Goal: Register for event/course

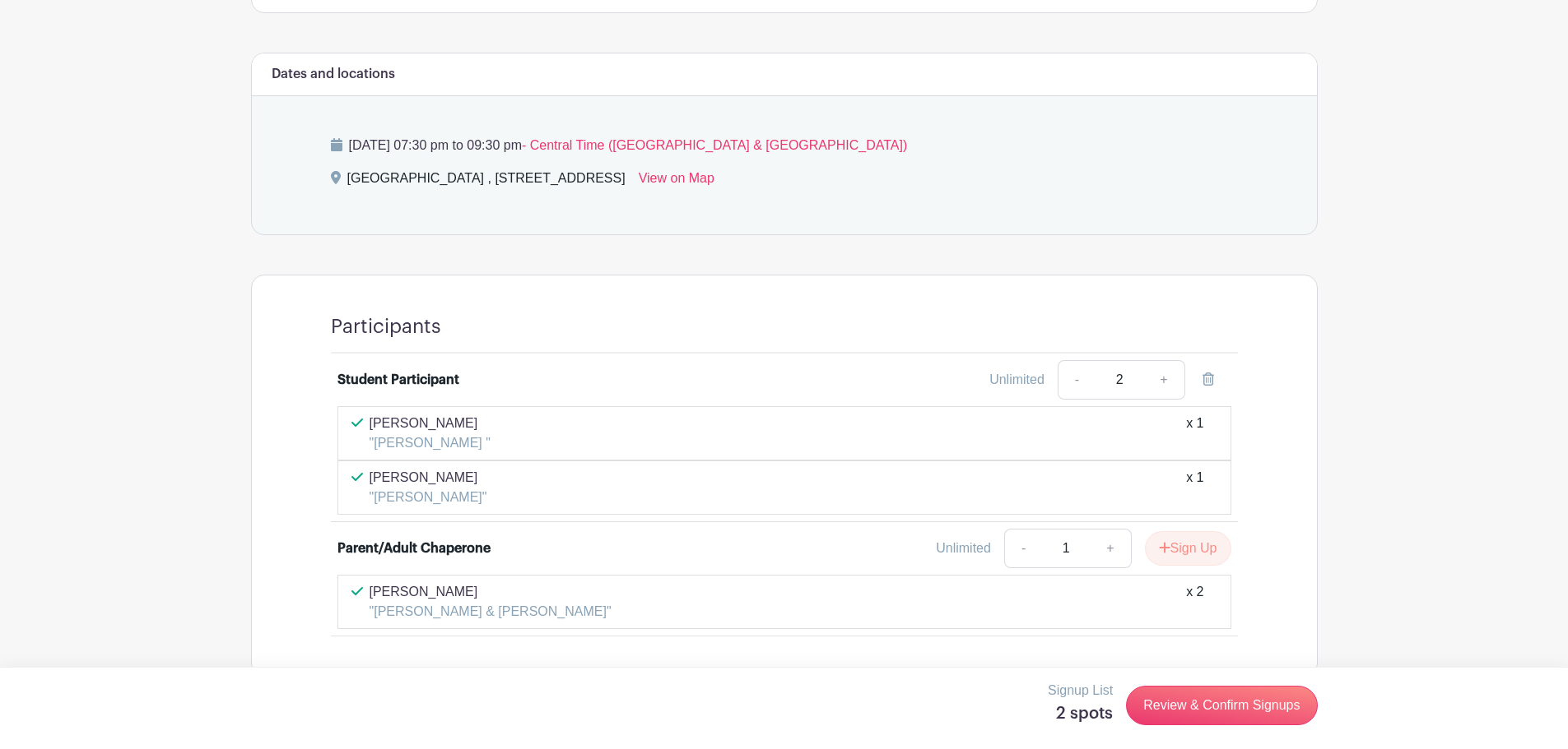
scroll to position [913, 0]
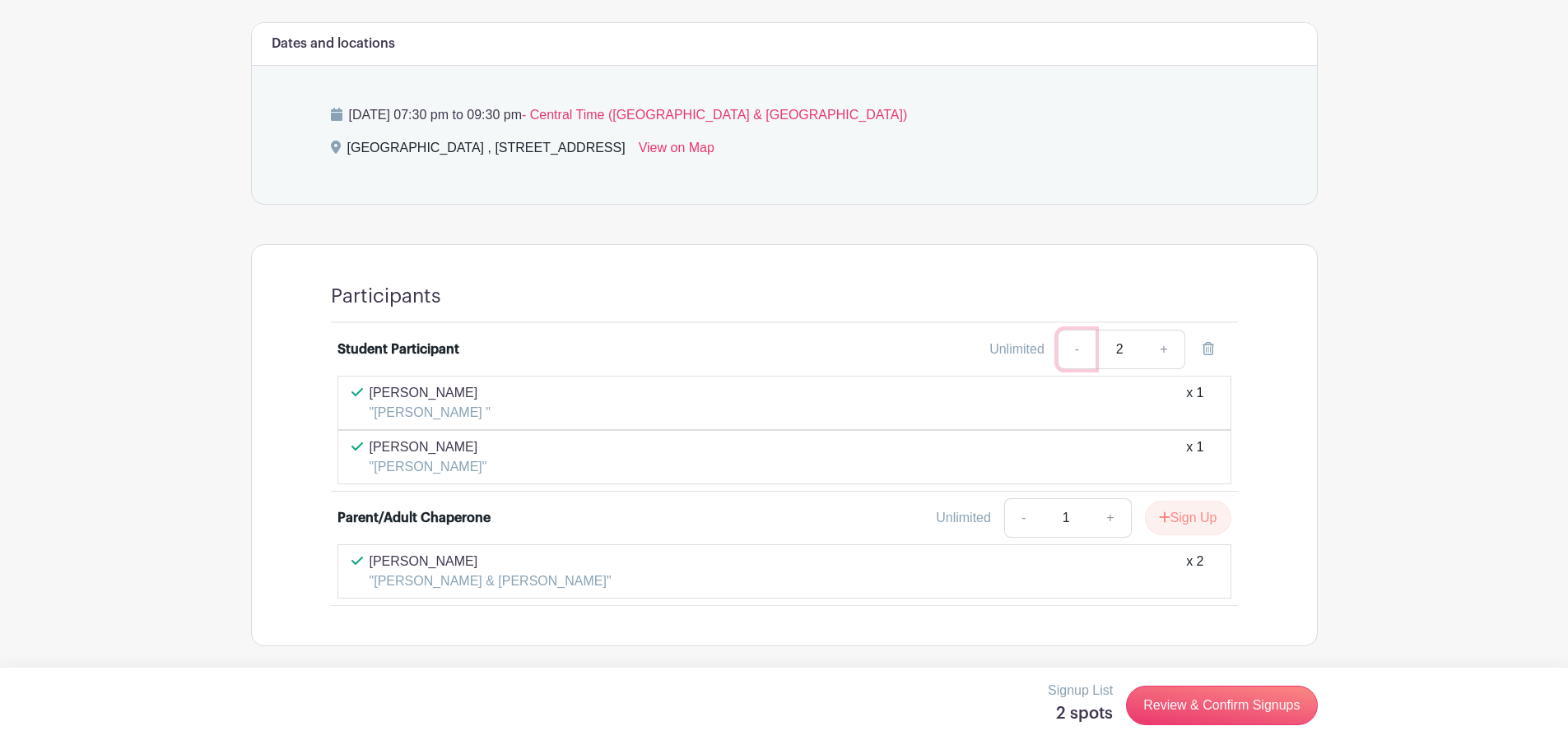
click at [1078, 349] on link "-" at bounding box center [1077, 349] width 38 height 39
type input "1"
click at [1108, 516] on link "+" at bounding box center [1111, 518] width 41 height 39
type input "2"
click at [1166, 352] on link "+" at bounding box center [1164, 349] width 41 height 39
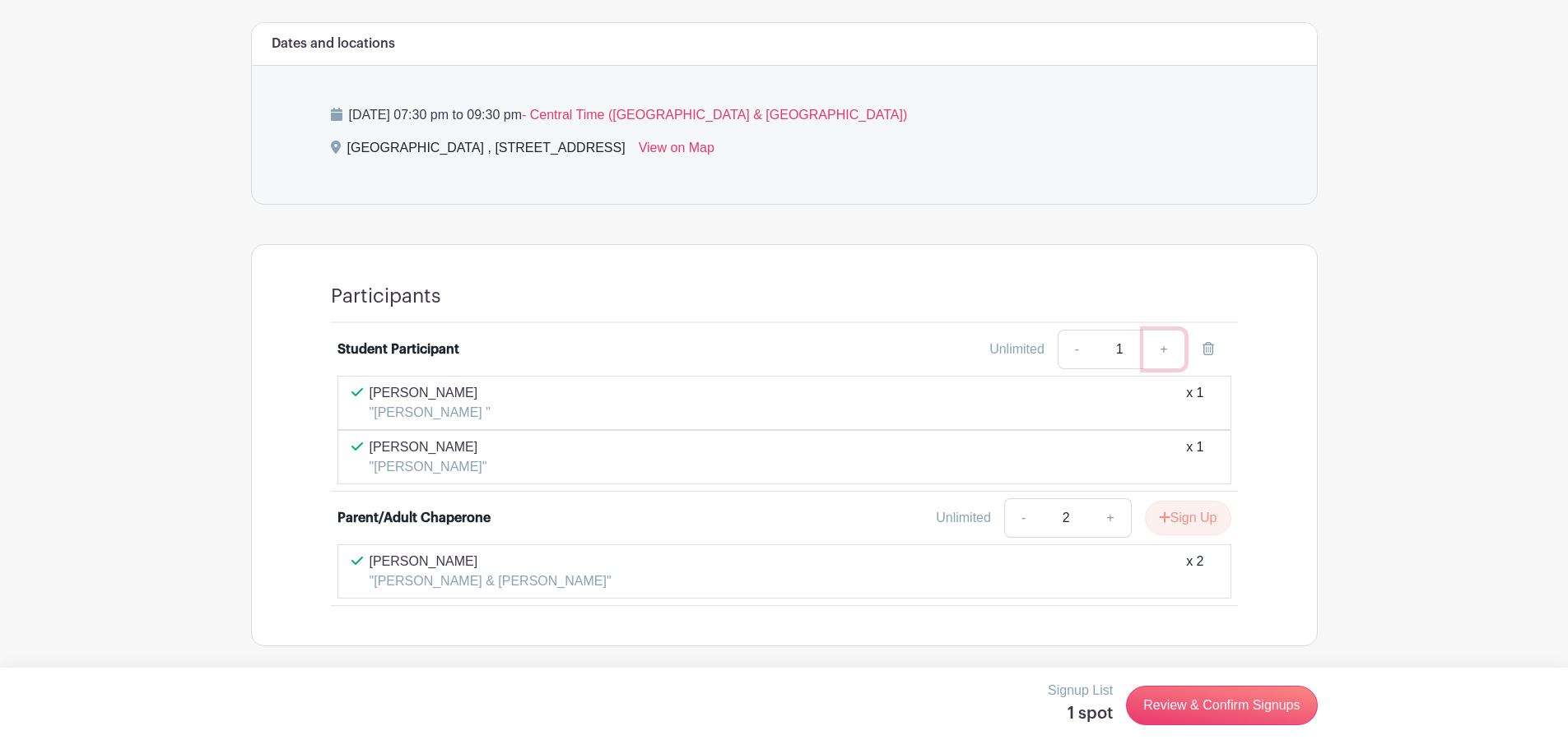
type input "2"
click at [1174, 702] on link "Review & Confirm Signups" at bounding box center [1221, 706] width 191 height 39
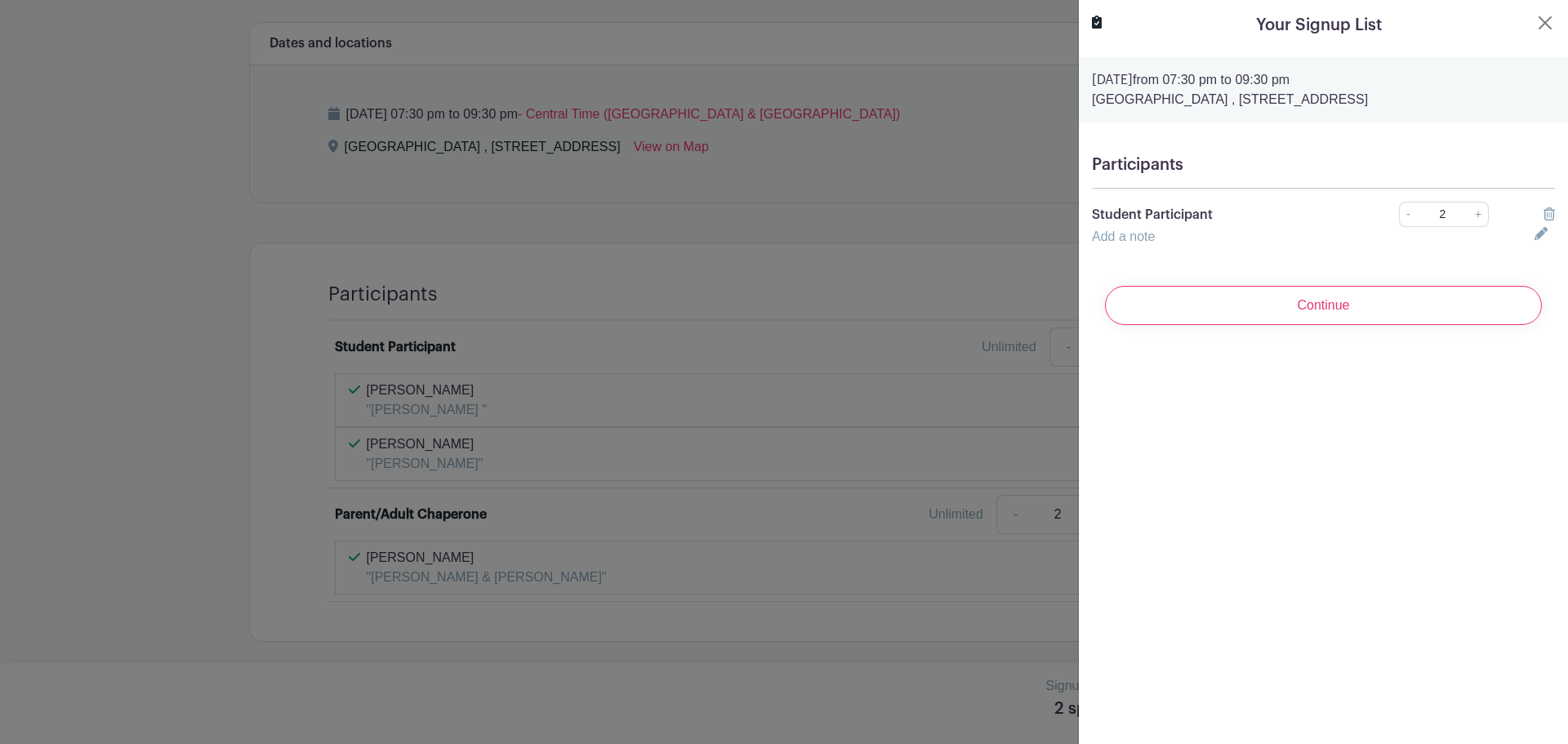
click at [1130, 237] on link "Add a note" at bounding box center [1122, 237] width 63 height 14
click at [1141, 248] on input "text" at bounding box center [1303, 247] width 423 height 39
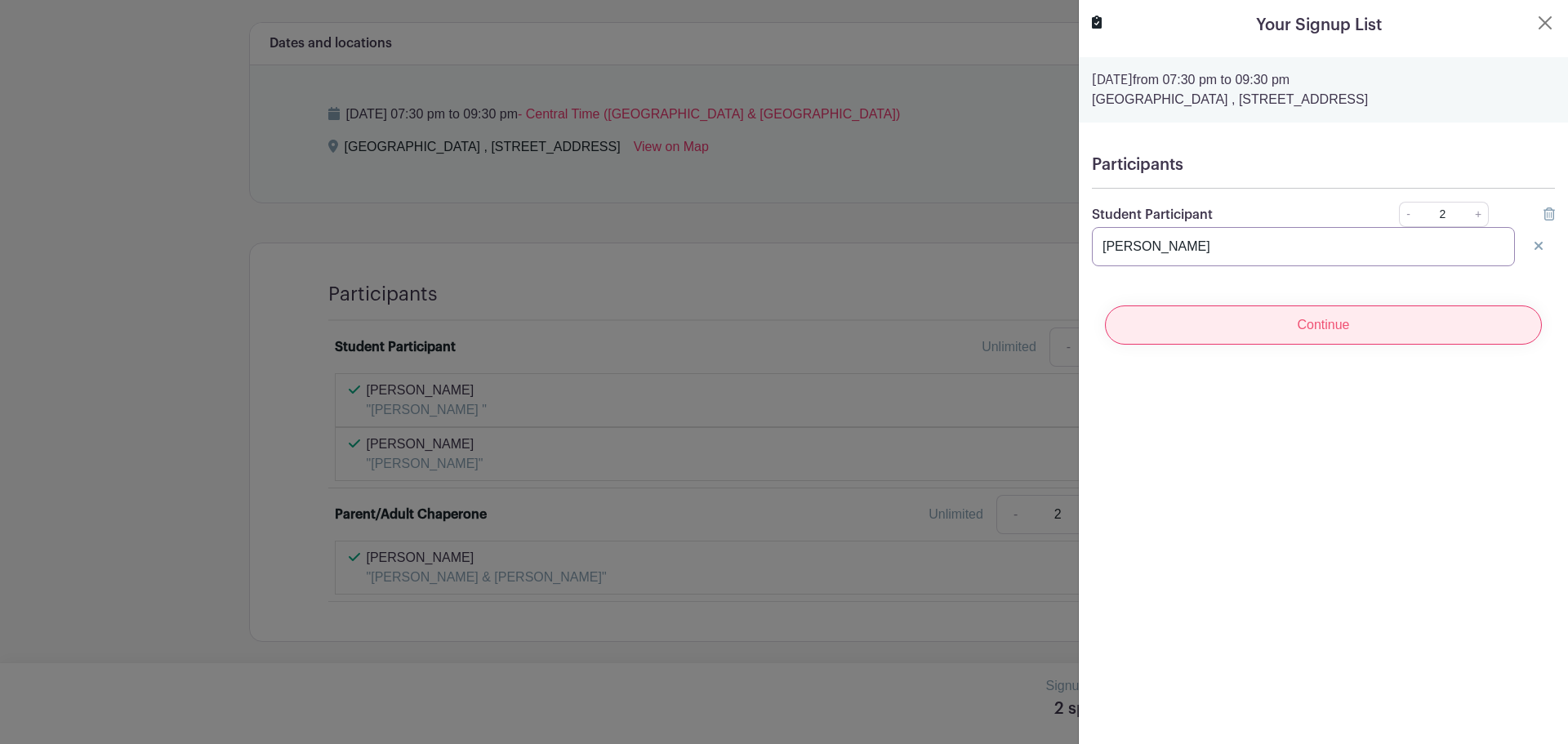
type input "[PERSON_NAME]"
click at [1238, 332] on input "Continue" at bounding box center [1323, 325] width 437 height 39
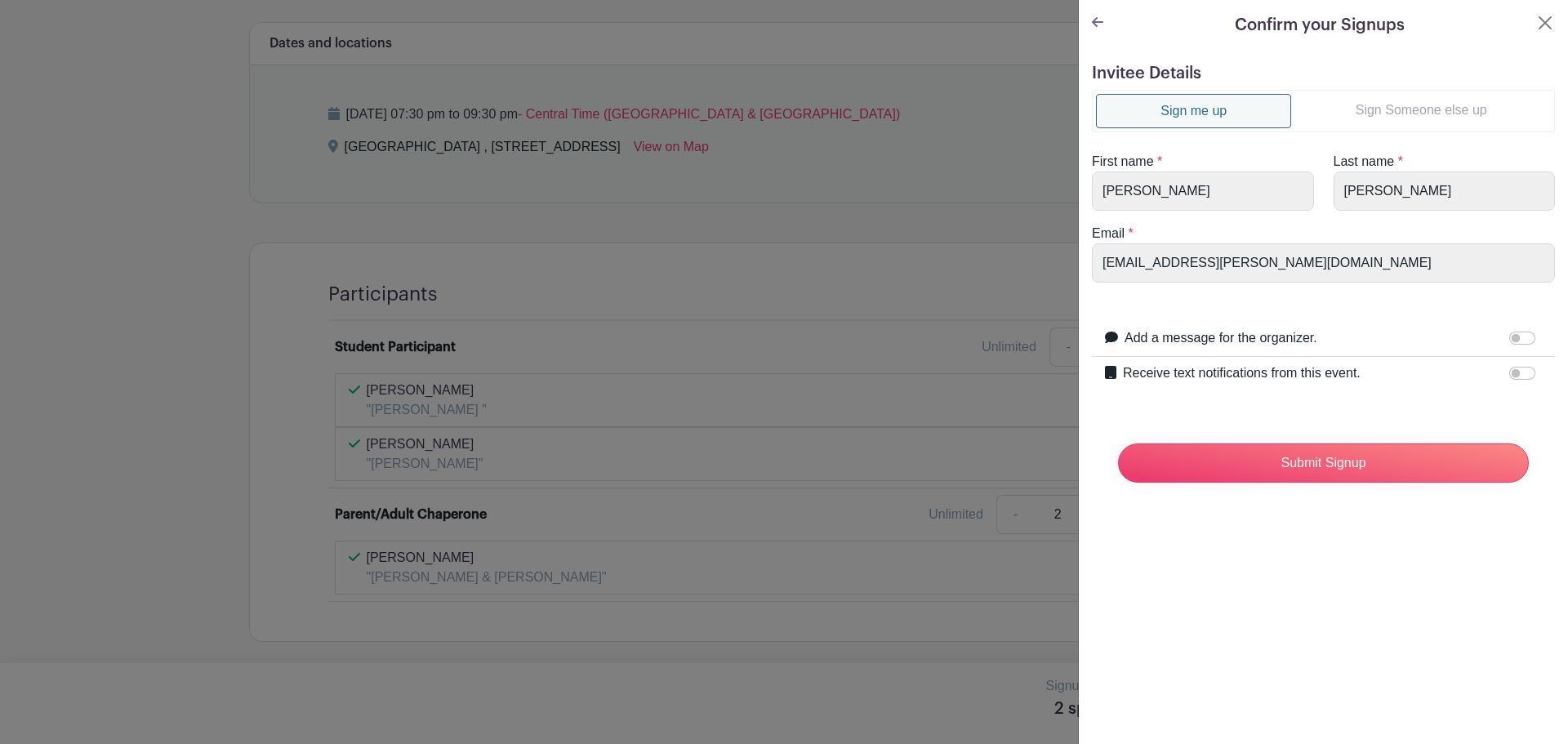
click at [1380, 116] on link "Sign Someone else up" at bounding box center [1420, 110] width 260 height 33
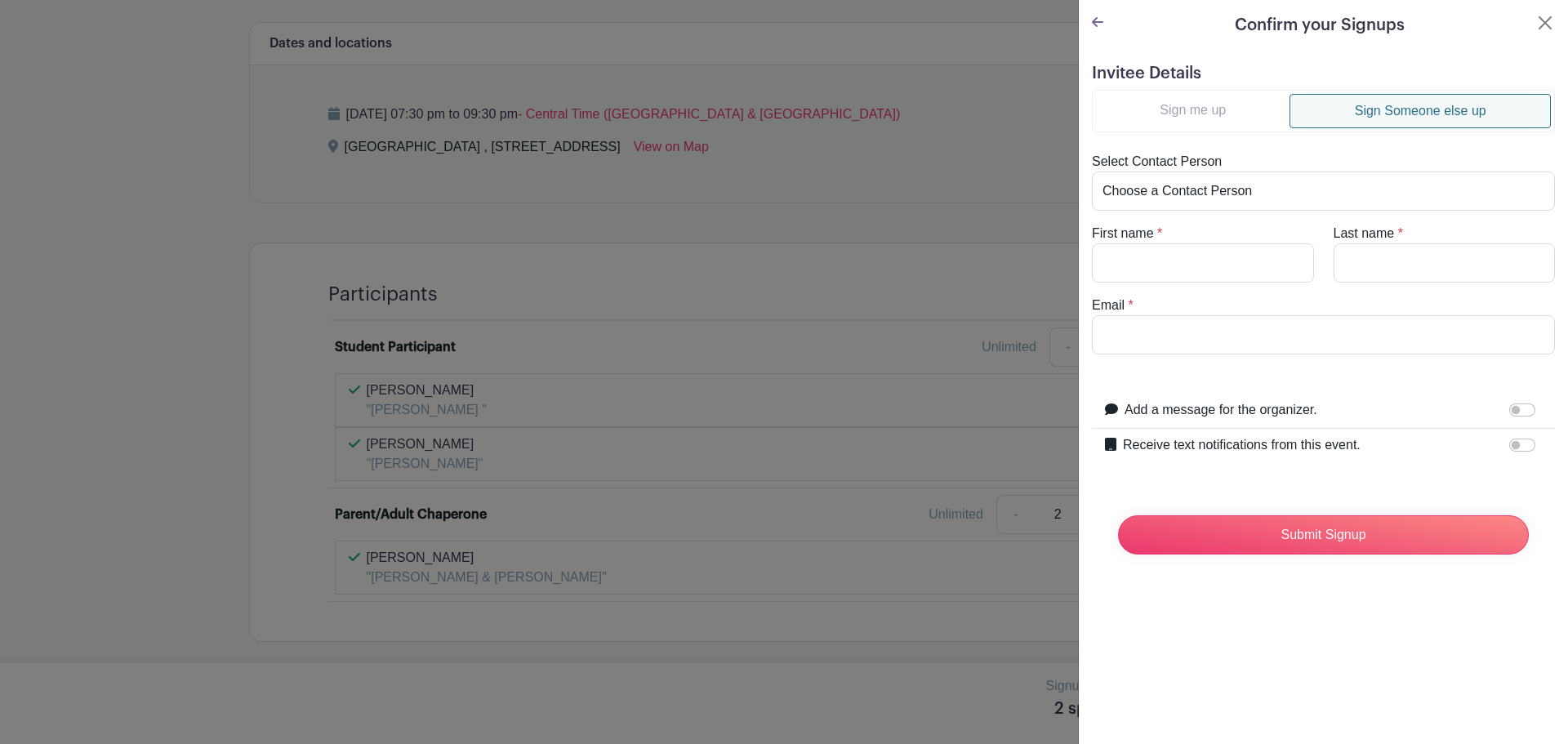
click at [1202, 105] on link "Sign me up" at bounding box center [1193, 110] width 194 height 33
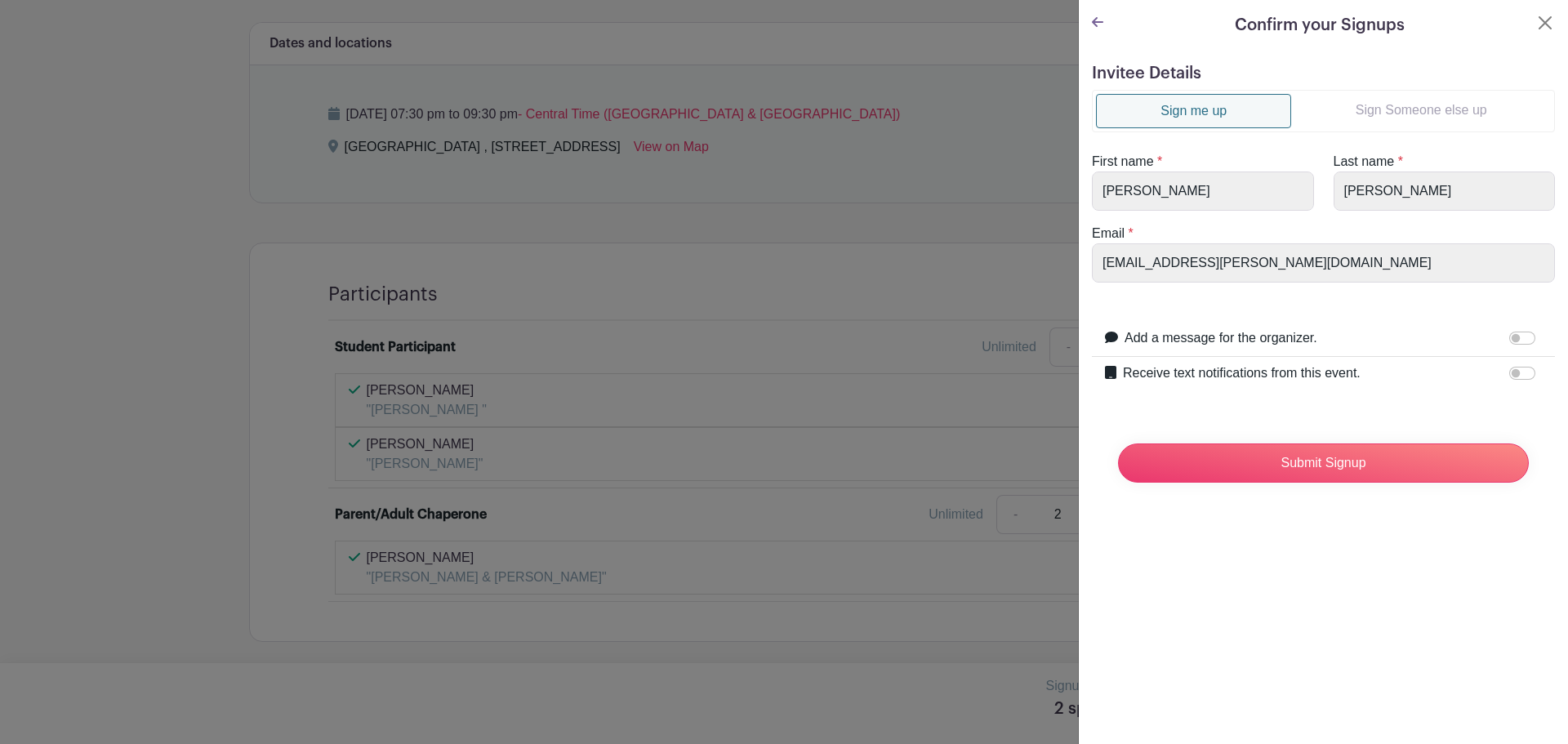
click at [1102, 27] on icon at bounding box center [1097, 21] width 12 height 13
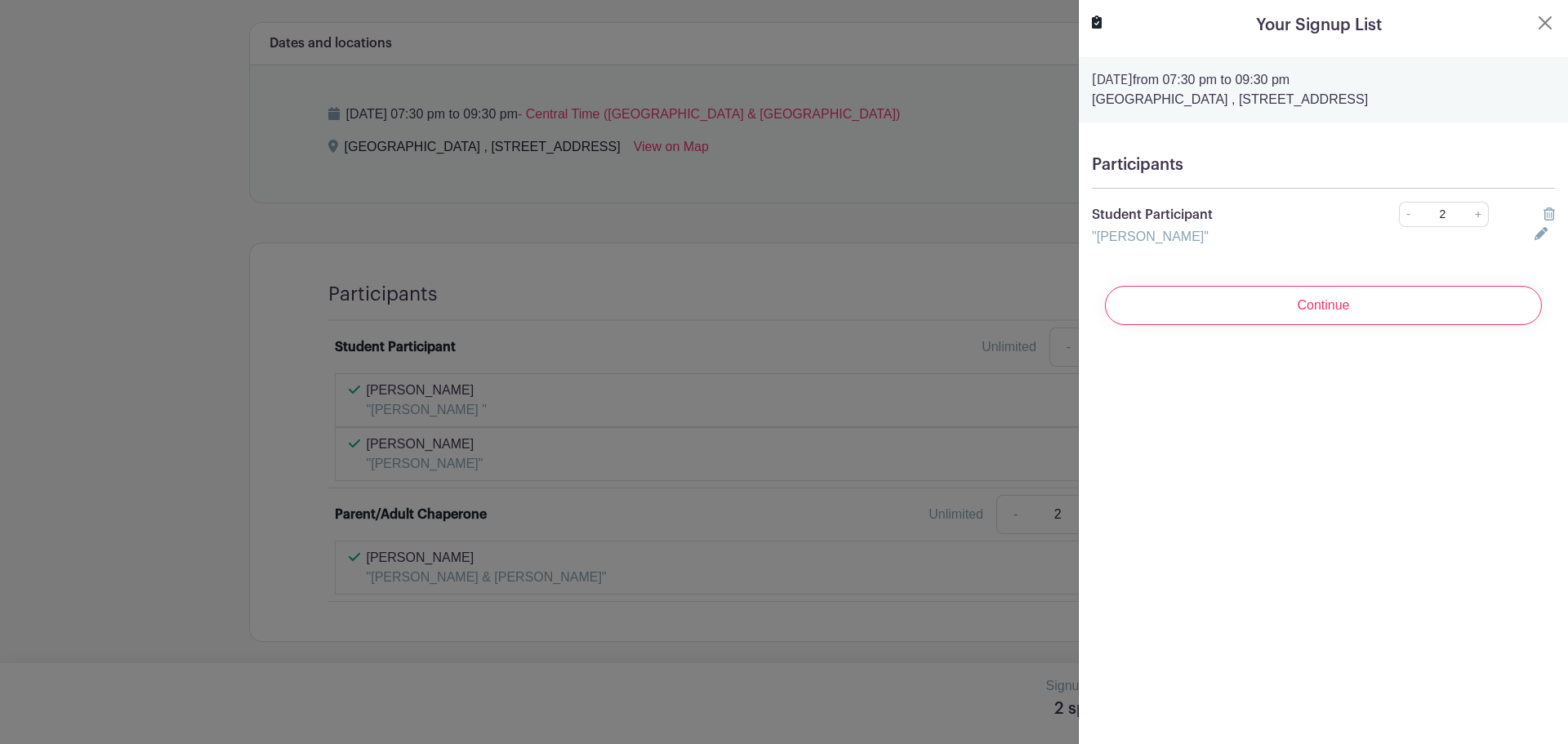
click at [1534, 235] on icon at bounding box center [1540, 233] width 13 height 13
click at [1219, 251] on input "[PERSON_NAME]" at bounding box center [1303, 247] width 423 height 39
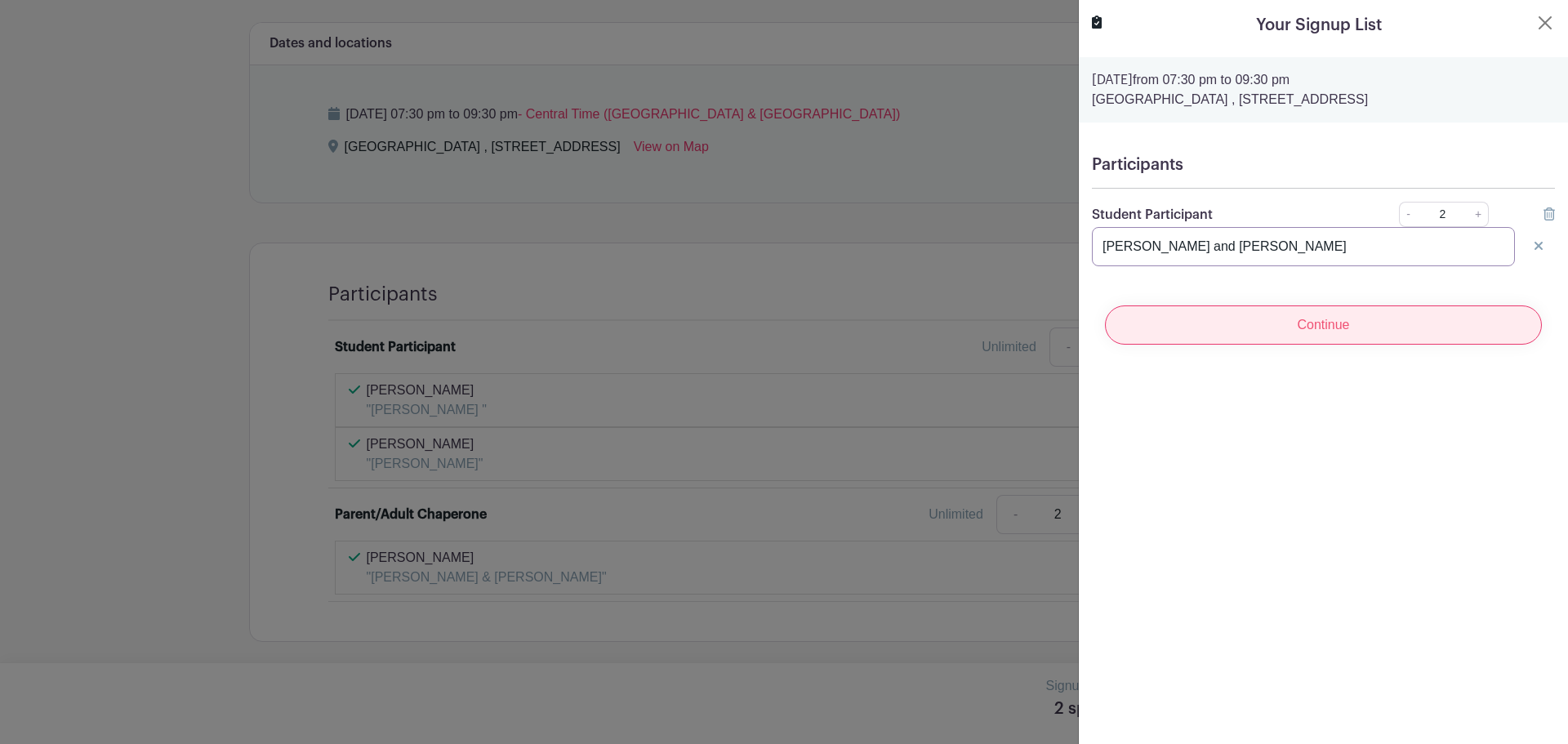
type input "[PERSON_NAME] and [PERSON_NAME]"
click at [1258, 326] on input "Continue" at bounding box center [1323, 325] width 437 height 39
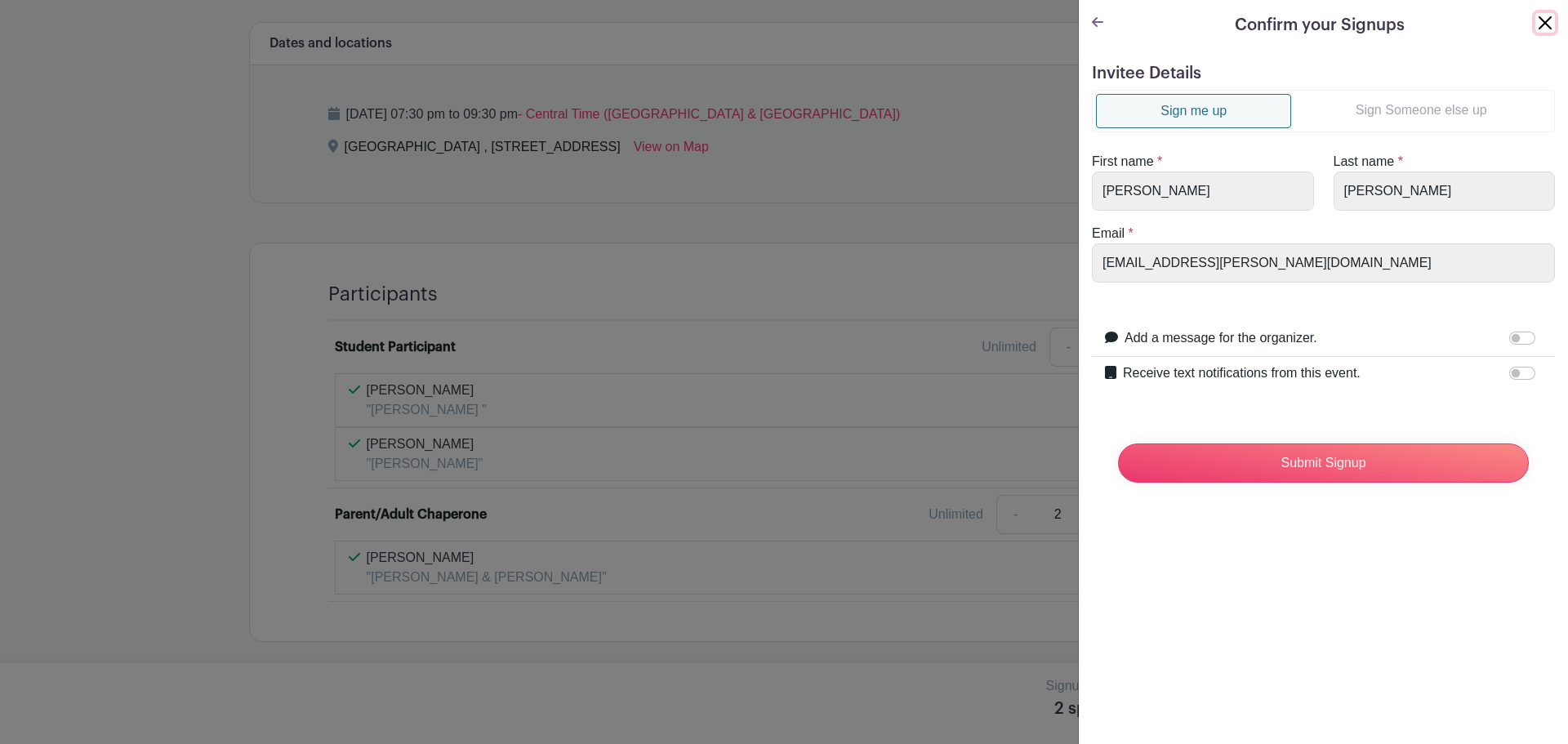
click at [1535, 21] on button "Close" at bounding box center [1545, 23] width 20 height 20
